Goal: Register for event/course

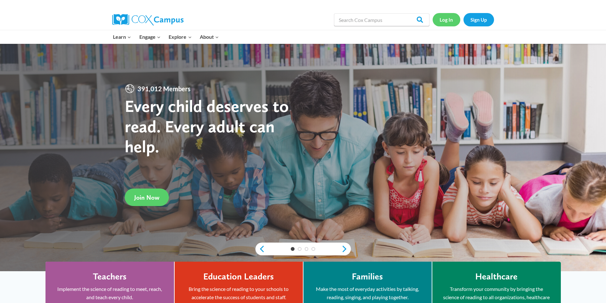
click at [443, 17] on link "Log In" at bounding box center [447, 19] width 28 height 13
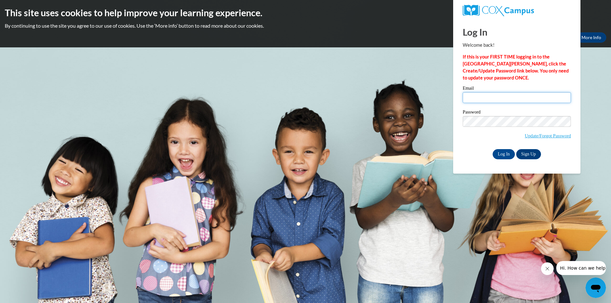
click at [478, 99] on input "Email" at bounding box center [516, 97] width 108 height 11
type input "sjack153@wildcat.fvsu.edu"
click at [504, 156] on input "Log In" at bounding box center [503, 154] width 22 height 10
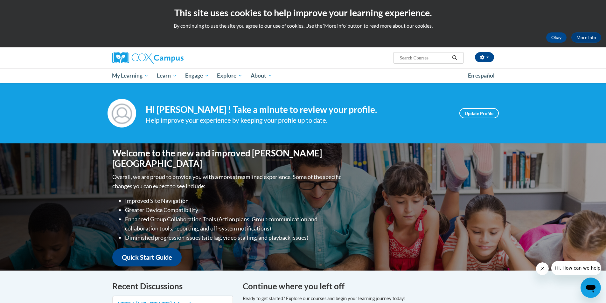
click at [425, 60] on input "Search..." at bounding box center [424, 58] width 51 height 8
type input "systematic"
click at [454, 58] on icon "Search" at bounding box center [455, 57] width 6 height 5
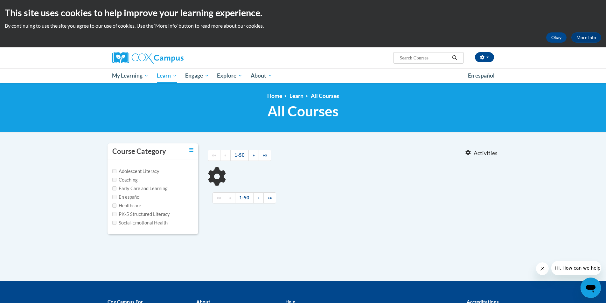
type input "systematic"
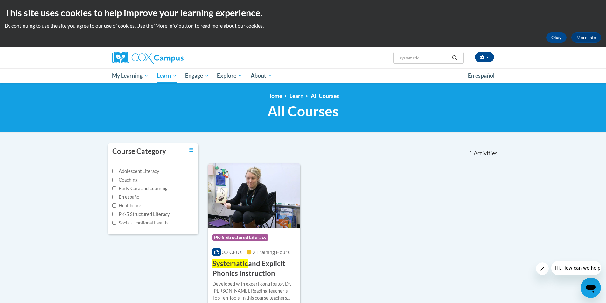
click at [270, 265] on h3 "Systematic and Explicit Phonics Instruction" at bounding box center [253, 269] width 83 height 20
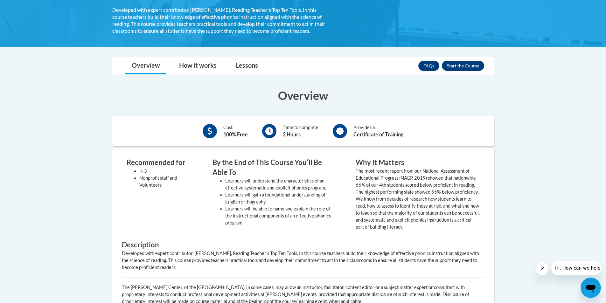
scroll to position [127, 0]
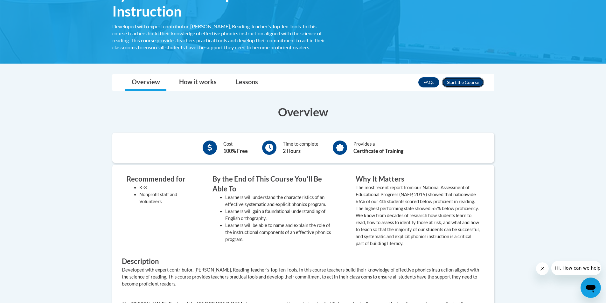
click at [452, 81] on button "Enroll" at bounding box center [463, 82] width 42 height 10
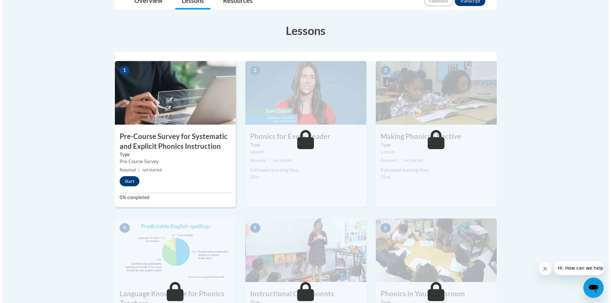
scroll to position [166, 0]
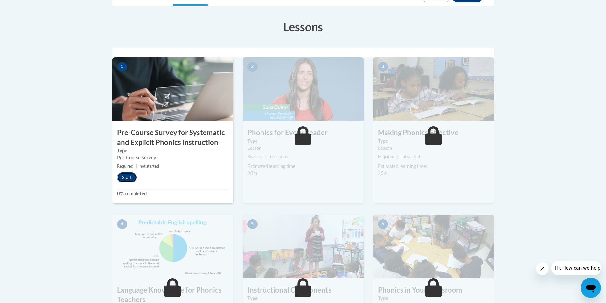
click at [126, 175] on button "Start" at bounding box center [127, 177] width 20 height 10
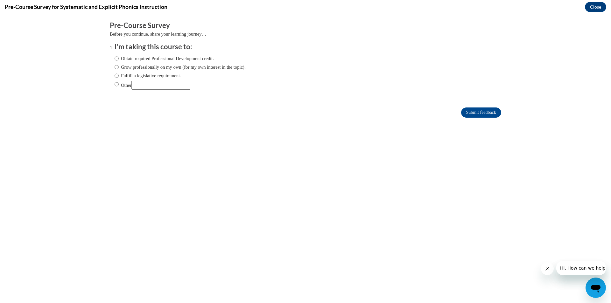
scroll to position [0, 0]
click at [114, 84] on input "Other" at bounding box center [116, 84] width 4 height 7
radio input "true"
click at [464, 111] on input "Submit feedback" at bounding box center [481, 112] width 40 height 10
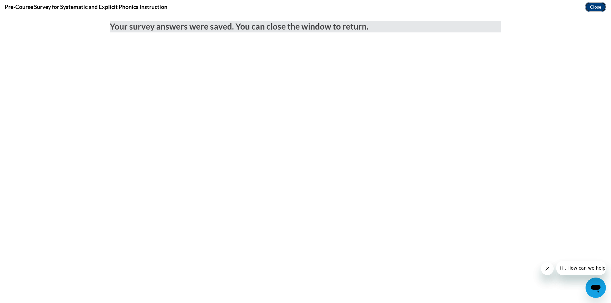
click at [594, 7] on button "Close" at bounding box center [595, 7] width 21 height 10
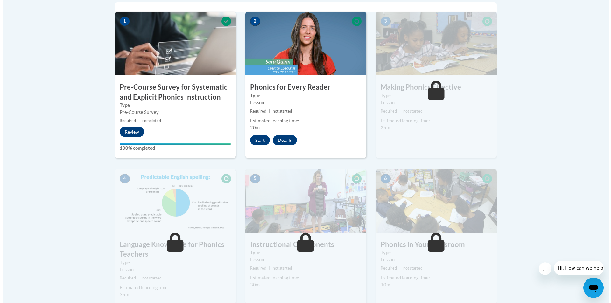
scroll to position [187, 0]
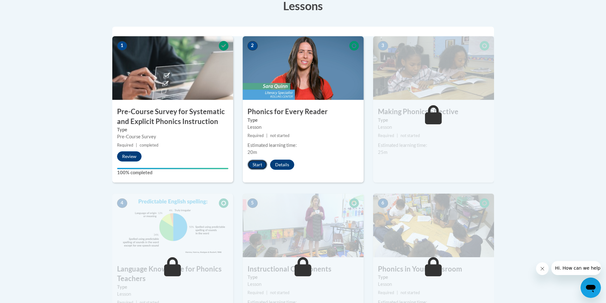
click at [257, 163] on button "Start" at bounding box center [257, 165] width 20 height 10
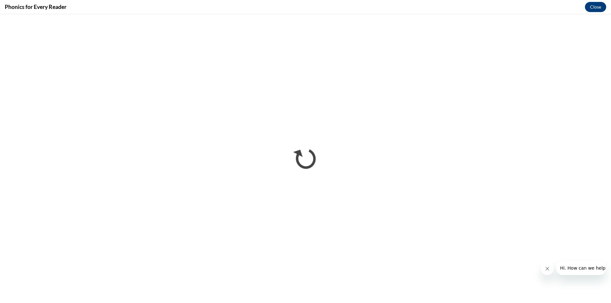
scroll to position [0, 0]
